Goal: Information Seeking & Learning: Find contact information

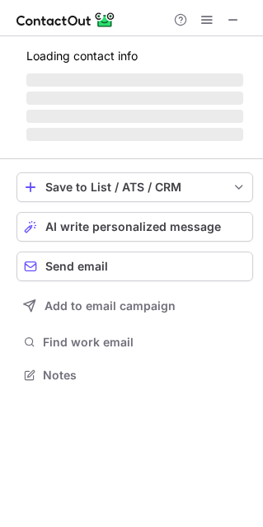
scroll to position [8, 8]
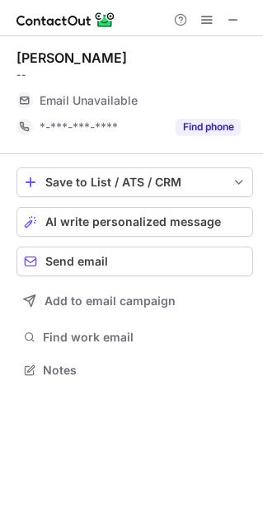
scroll to position [8, 8]
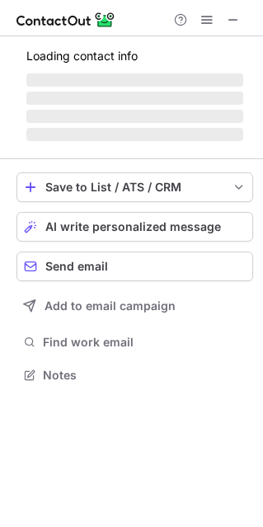
scroll to position [8, 8]
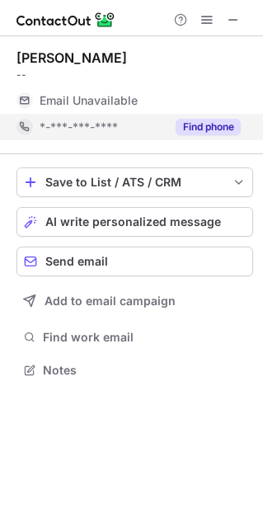
click at [207, 124] on button "Find phone" at bounding box center [208, 127] width 65 height 17
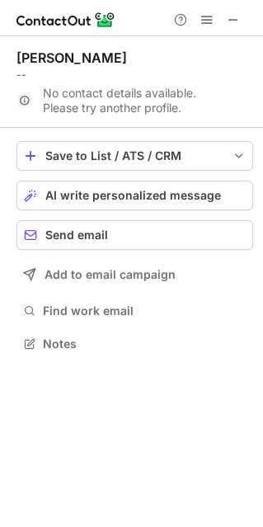
scroll to position [332, 263]
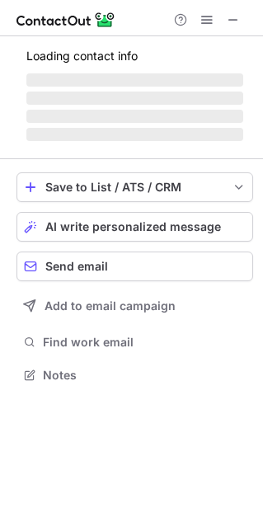
scroll to position [8, 8]
